Goal: Find specific page/section: Find specific page/section

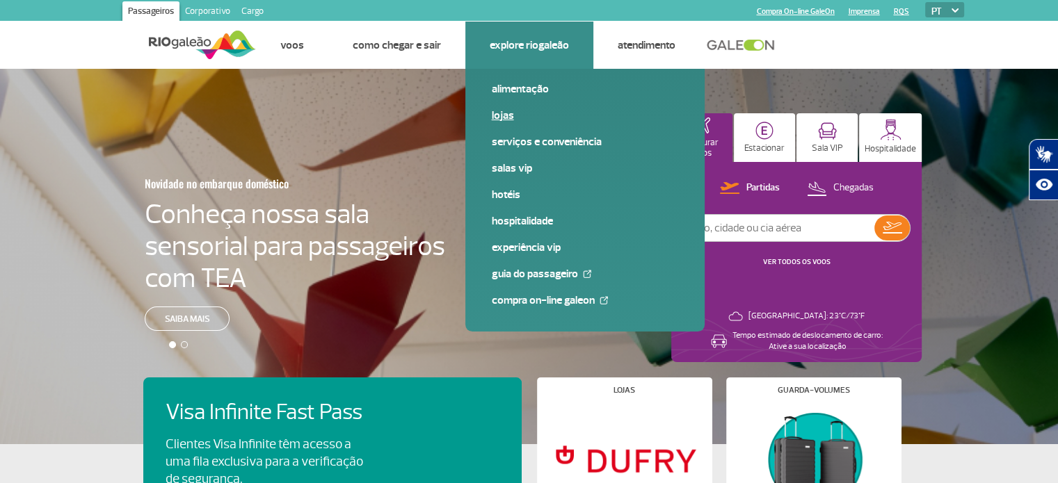
click at [508, 113] on link "Lojas" at bounding box center [585, 115] width 186 height 15
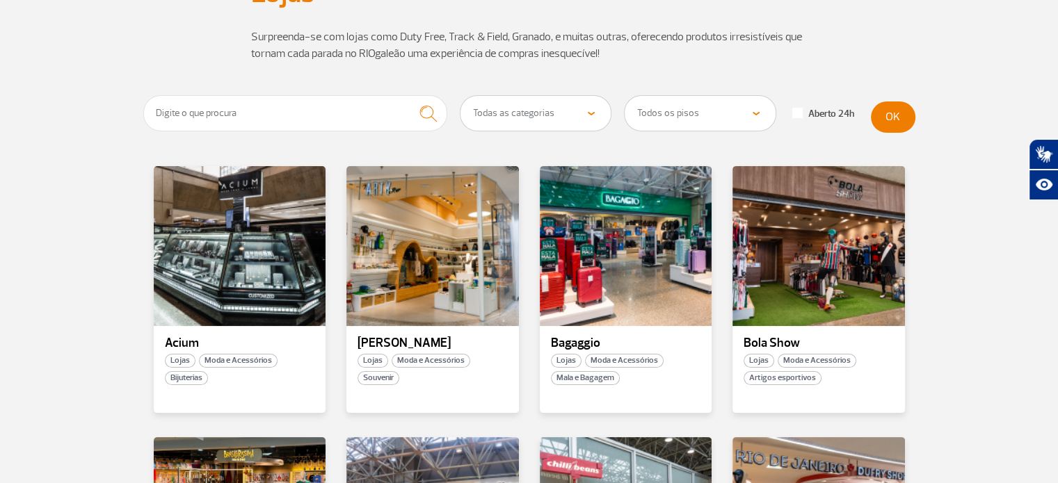
scroll to position [146, 0]
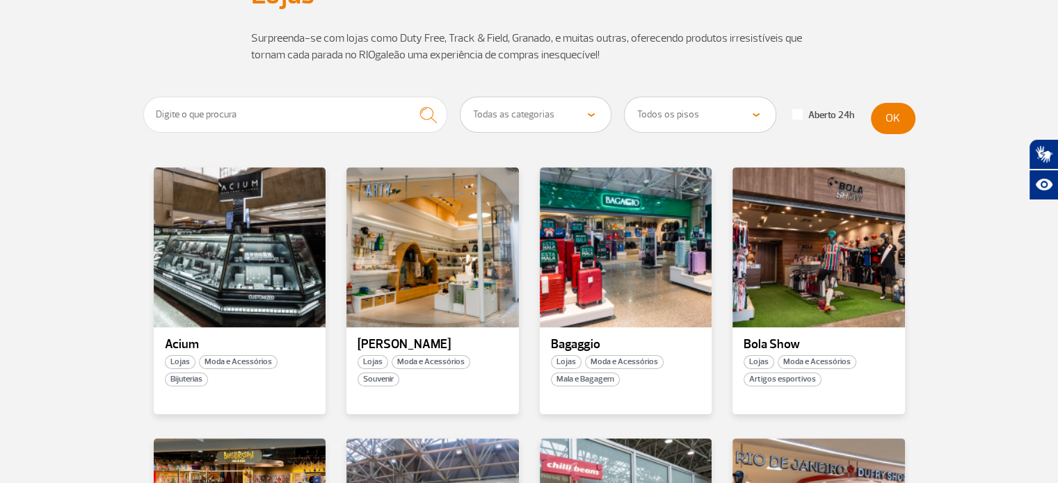
click at [509, 119] on select "Todas as categorias Cosmético e Beleza Eletrônicos Livros e Revistas Moda e Ace…" at bounding box center [535, 114] width 151 height 35
select select "325"
click at [460, 97] on select "Todas as categorias Cosmético e Beleza Eletrônicos Livros e Revistas Moda e Ace…" at bounding box center [535, 114] width 151 height 35
click at [881, 115] on button "OK" at bounding box center [893, 118] width 45 height 31
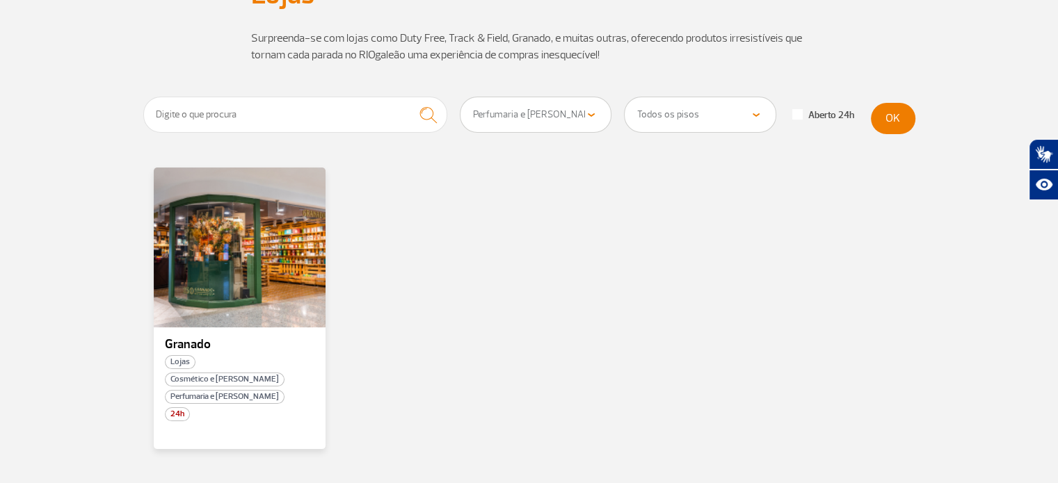
click at [507, 109] on select "Todas as categorias Cosmético e Beleza Eletrônicos Livros e Revistas Moda e Ace…" at bounding box center [535, 114] width 151 height 35
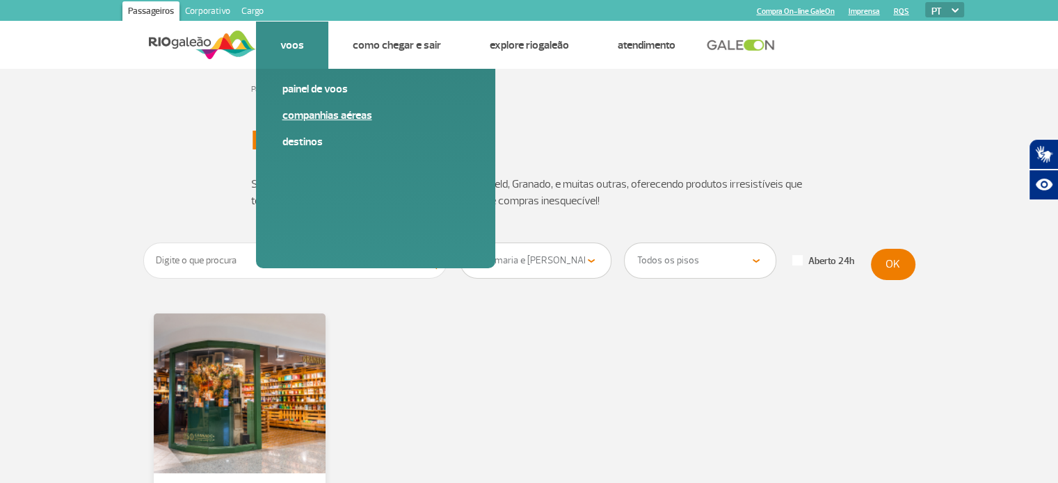
click at [319, 110] on link "Companhias Aéreas" at bounding box center [375, 115] width 186 height 15
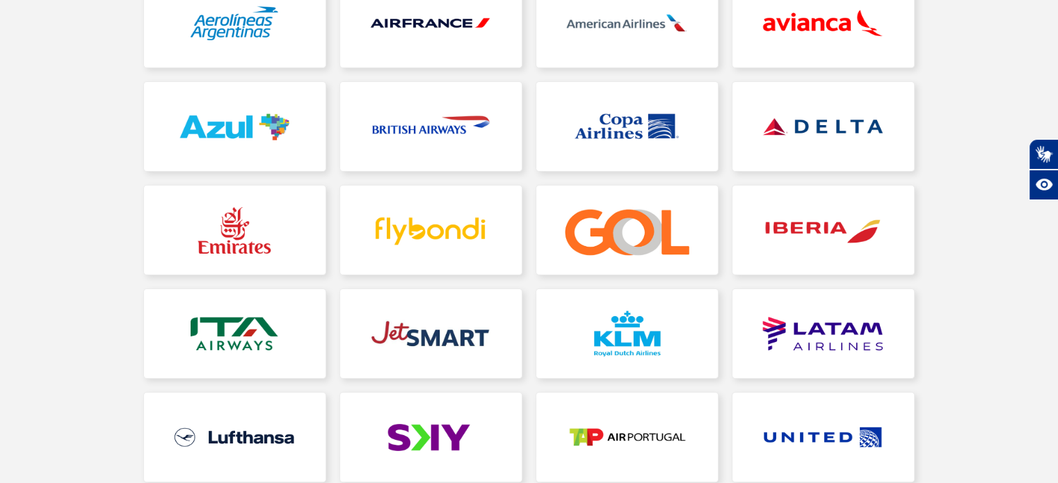
scroll to position [256, 0]
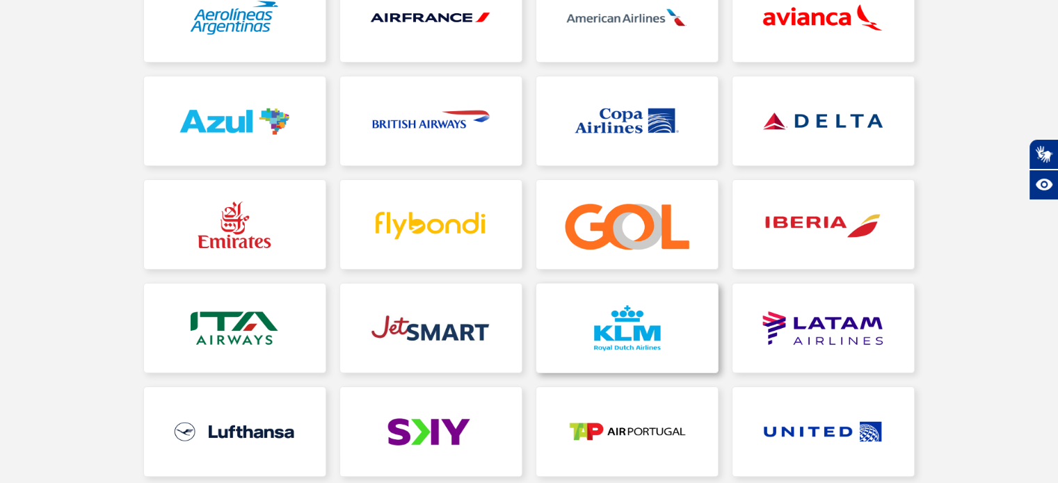
click at [618, 308] on link at bounding box center [627, 328] width 182 height 89
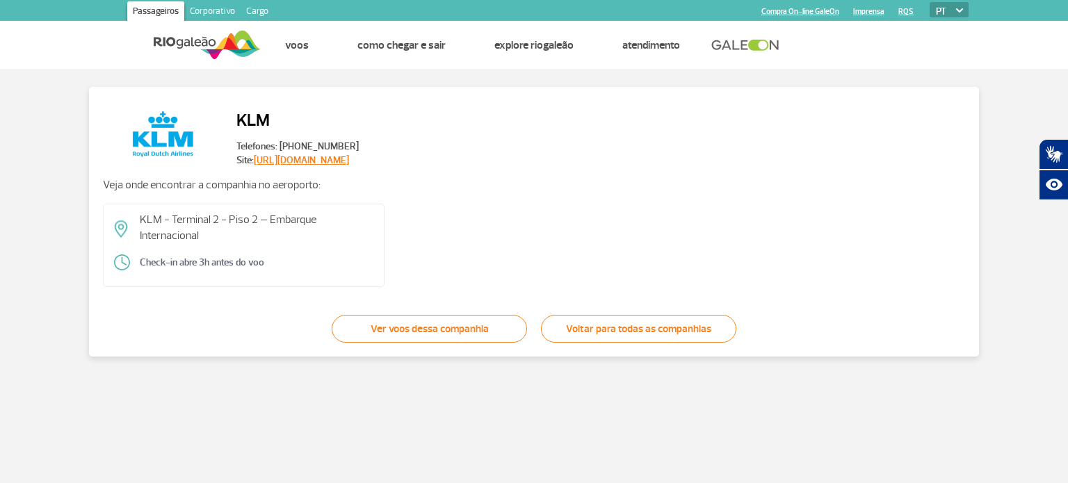
click at [326, 158] on link "https://www.klm.com.br/" at bounding box center [301, 160] width 95 height 12
